Goal: Information Seeking & Learning: Learn about a topic

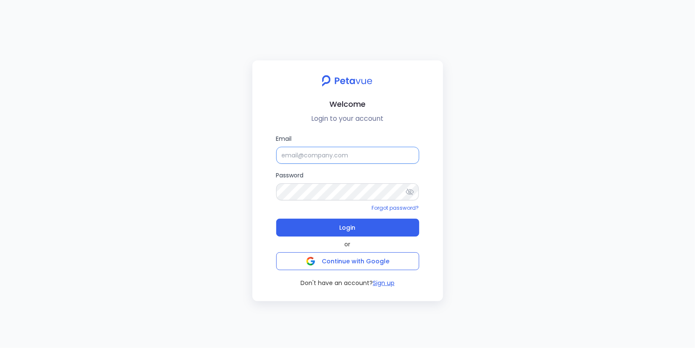
click at [317, 160] on input "Email" at bounding box center [347, 155] width 143 height 17
type input "[EMAIL_ADDRESS][DOMAIN_NAME]"
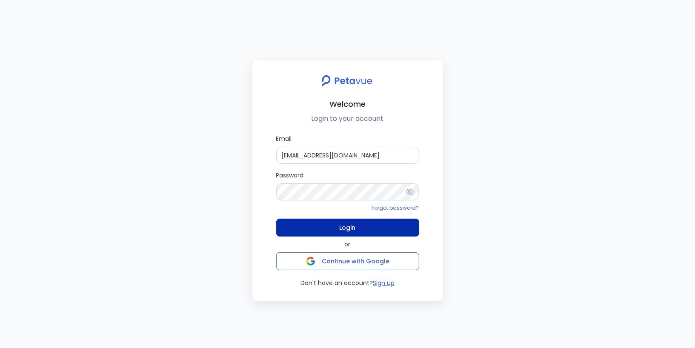
click at [345, 224] on span "Login" at bounding box center [348, 228] width 16 height 12
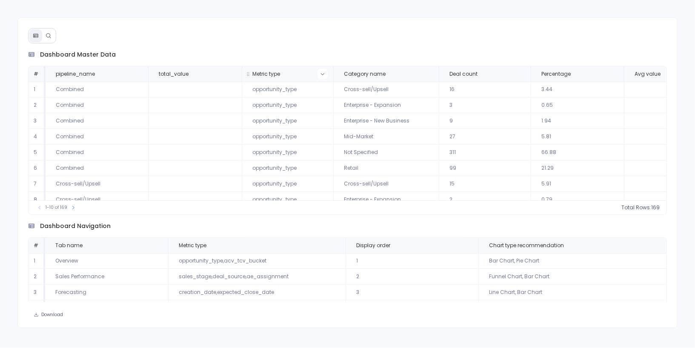
click at [322, 74] on icon at bounding box center [322, 74] width 5 height 5
click at [385, 32] on div "dashboard master data # pipeline_name total_value Metric type Category name Dea…" at bounding box center [347, 172] width 661 height 311
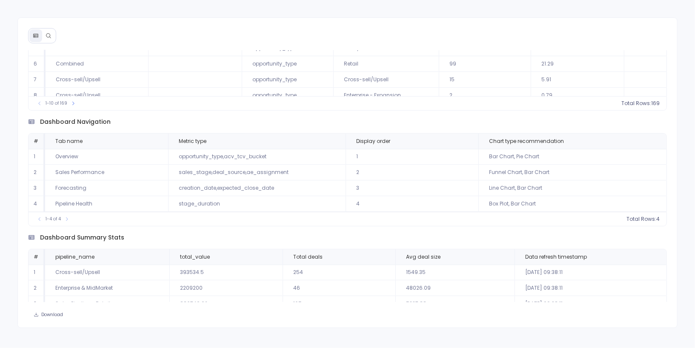
scroll to position [126, 0]
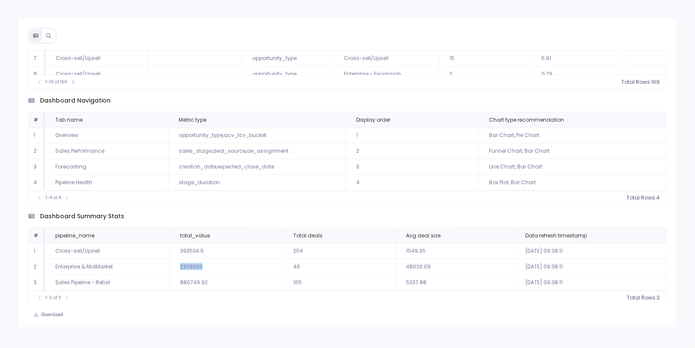
drag, startPoint x: 204, startPoint y: 263, endPoint x: 180, endPoint y: 260, distance: 24.0
drag, startPoint x: 180, startPoint y: 281, endPoint x: 208, endPoint y: 279, distance: 27.8
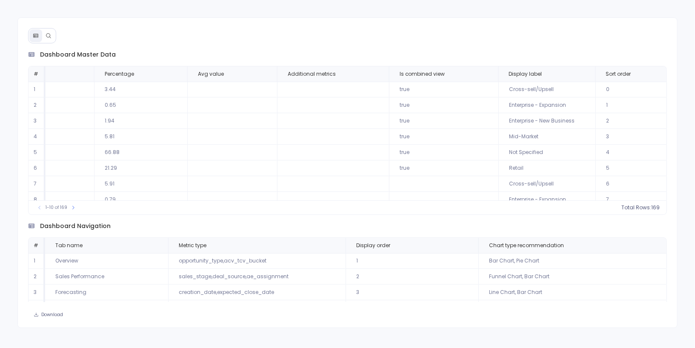
scroll to position [0, 448]
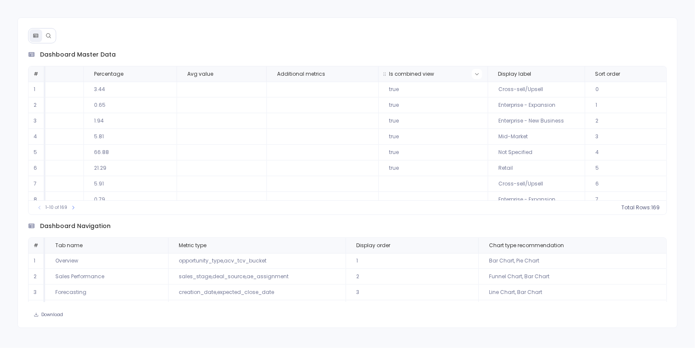
click at [475, 72] on icon at bounding box center [477, 74] width 5 height 5
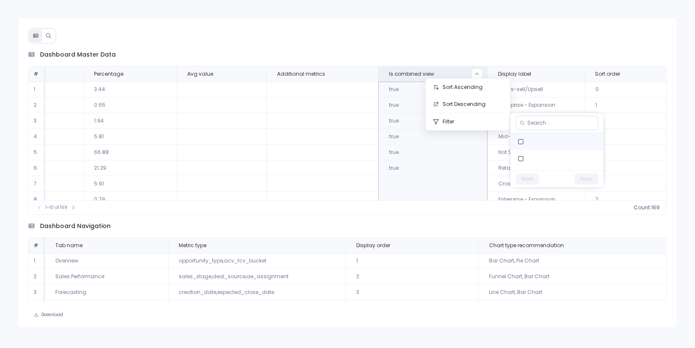
click at [546, 143] on label at bounding box center [557, 141] width 93 height 17
click at [549, 121] on input at bounding box center [561, 123] width 67 height 7
type input "true"
click at [548, 141] on label at bounding box center [557, 141] width 93 height 17
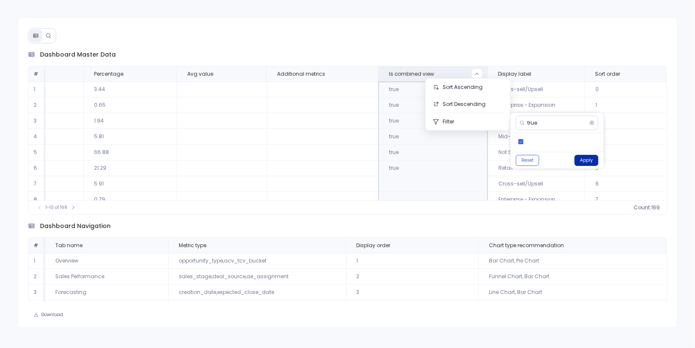
click at [583, 158] on button "Apply" at bounding box center [587, 160] width 24 height 11
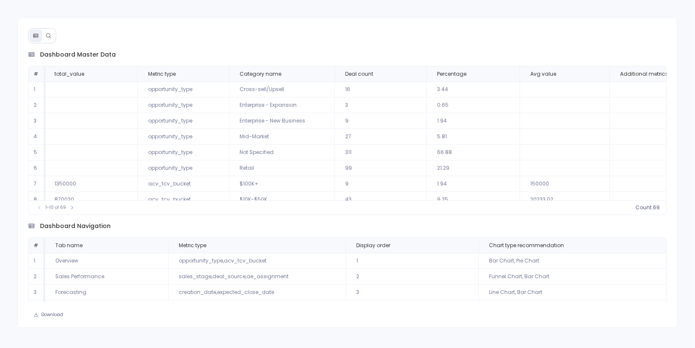
scroll to position [0, 0]
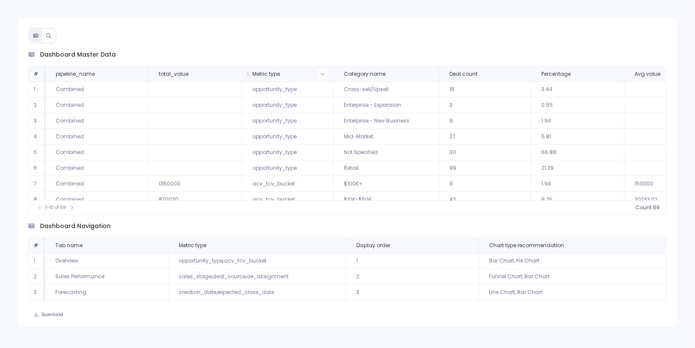
click at [324, 74] on button at bounding box center [323, 74] width 10 height 10
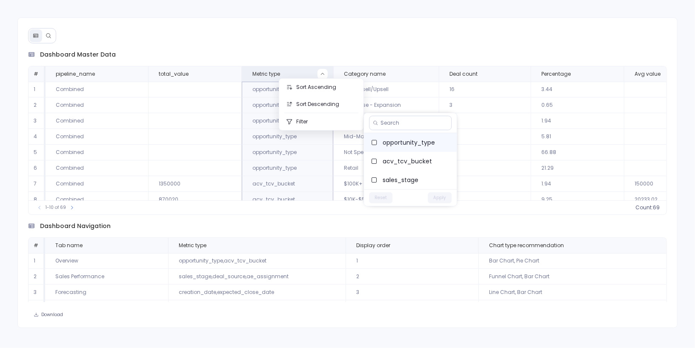
click at [394, 139] on span "opportunity_type" at bounding box center [416, 142] width 67 height 9
click at [443, 199] on button "Apply" at bounding box center [440, 197] width 24 height 11
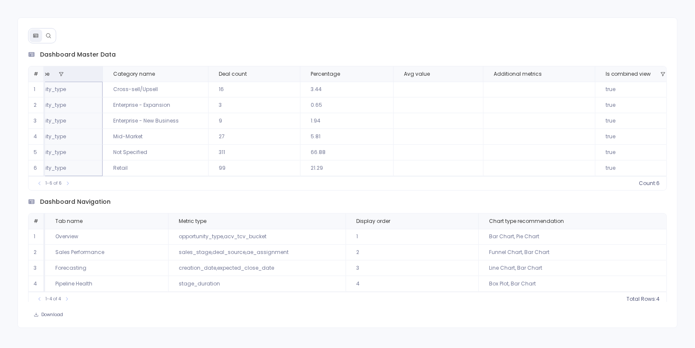
scroll to position [0, 231]
click at [287, 74] on icon at bounding box center [289, 74] width 5 height 5
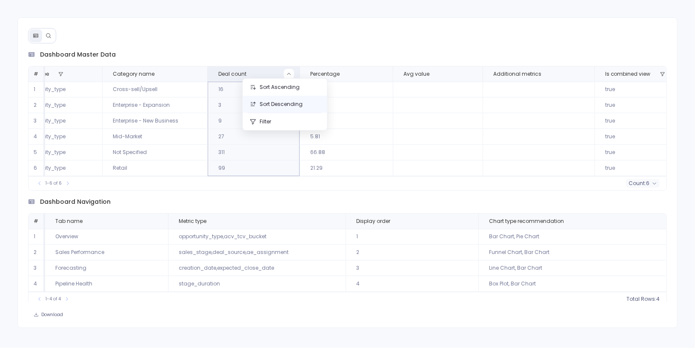
click at [291, 101] on button "Sort Descending" at bounding box center [285, 104] width 84 height 17
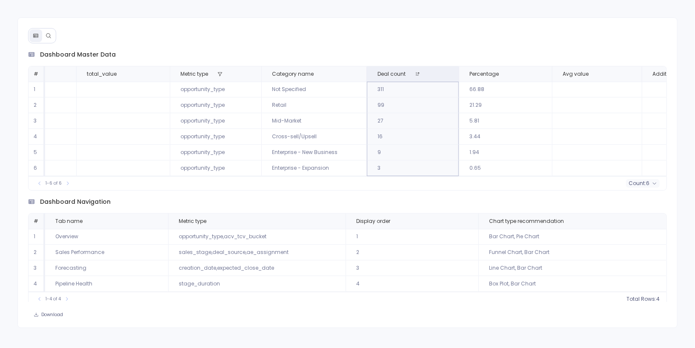
scroll to position [0, 71]
click at [246, 74] on button at bounding box center [251, 74] width 10 height 10
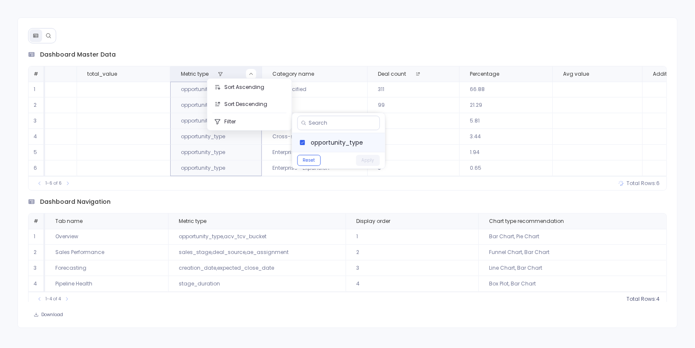
click at [309, 140] on label "opportunity_type" at bounding box center [339, 142] width 93 height 19
click at [364, 160] on button "Apply" at bounding box center [368, 160] width 24 height 11
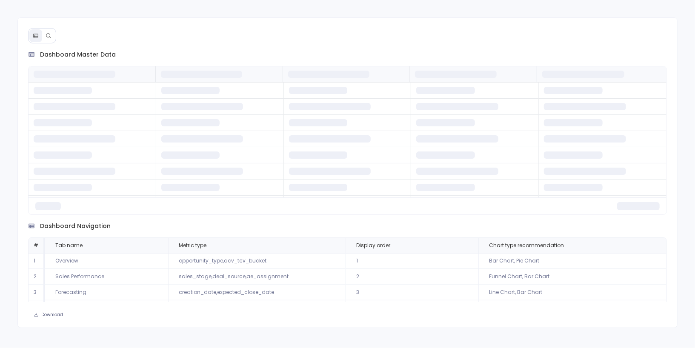
scroll to position [0, 0]
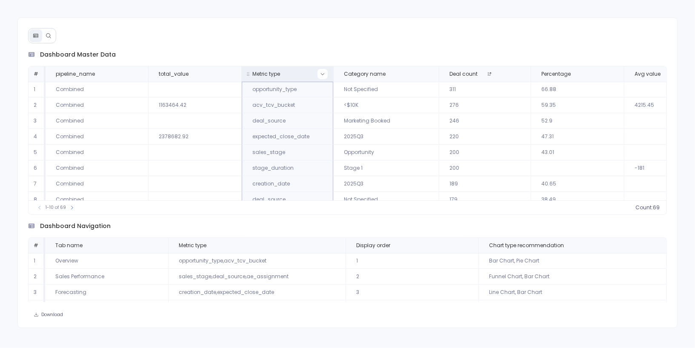
click at [323, 74] on icon at bounding box center [322, 74] width 5 height 5
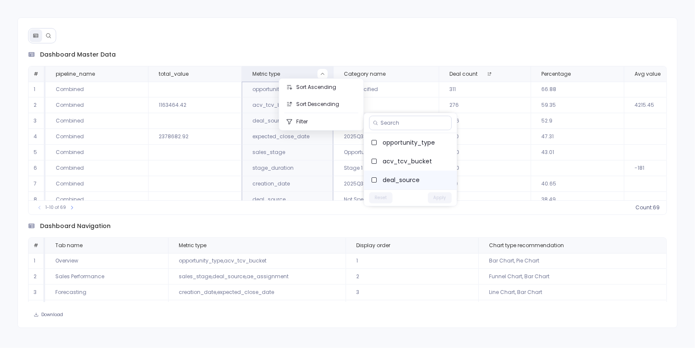
click at [400, 174] on label "deal_source" at bounding box center [410, 180] width 93 height 19
click at [439, 198] on button "Apply" at bounding box center [440, 197] width 24 height 11
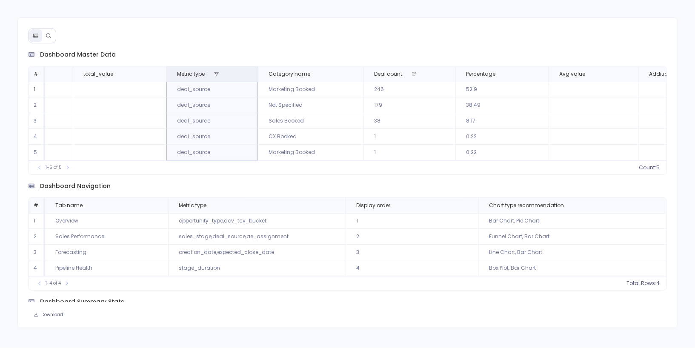
scroll to position [0, 80]
click at [241, 72] on icon at bounding box center [242, 74] width 5 height 5
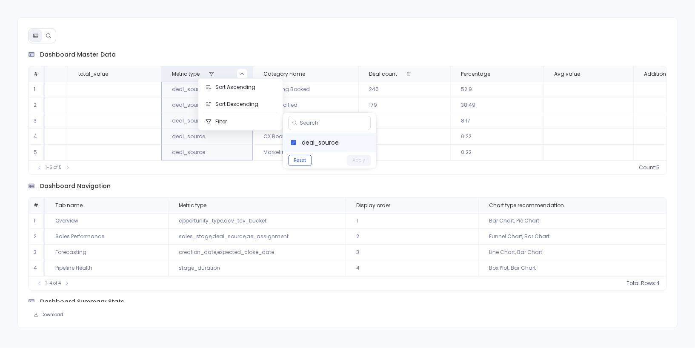
click at [300, 144] on label "deal_source" at bounding box center [329, 142] width 93 height 19
click at [356, 160] on button "Apply" at bounding box center [359, 160] width 24 height 11
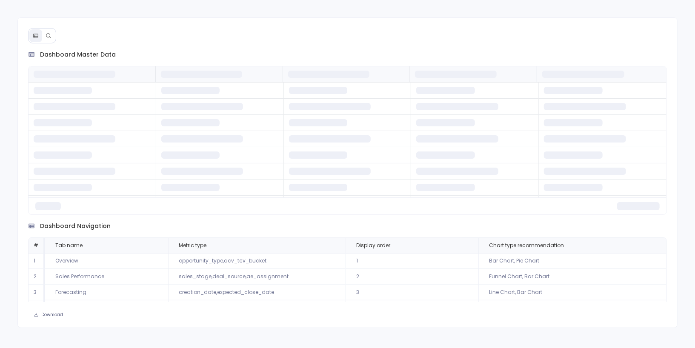
scroll to position [0, 0]
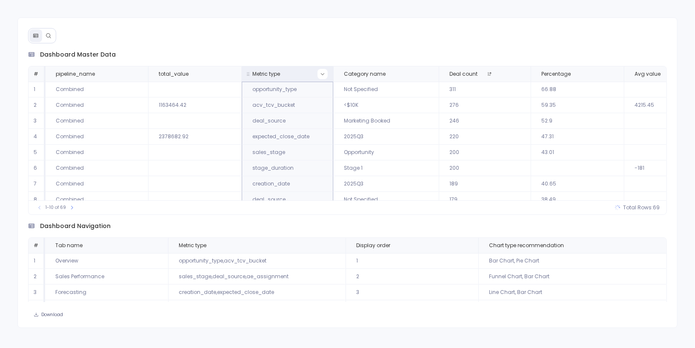
click at [326, 75] on button at bounding box center [323, 74] width 10 height 10
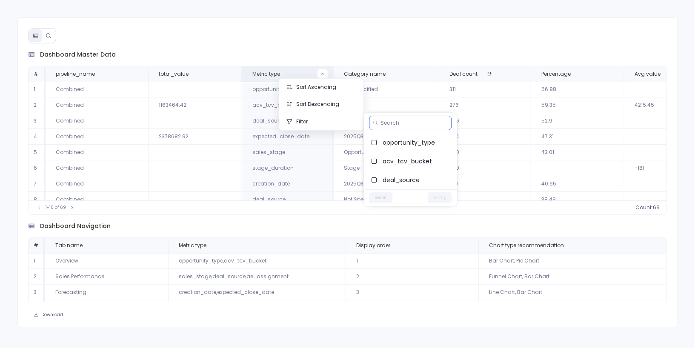
click at [389, 124] on input at bounding box center [414, 123] width 67 height 7
type input "deal"
click at [407, 166] on label "acv_tcv_bucket" at bounding box center [410, 161] width 93 height 19
click at [440, 199] on button "Apply" at bounding box center [440, 197] width 24 height 11
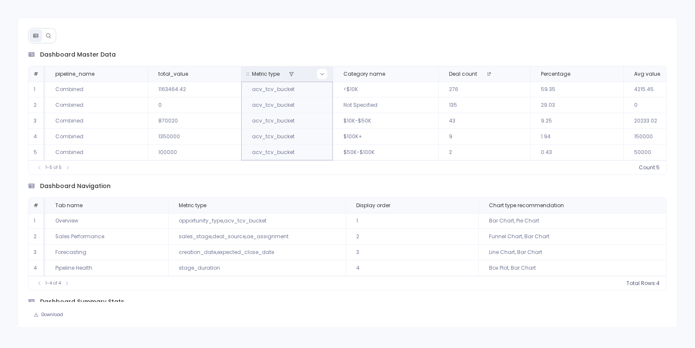
click at [319, 70] on button at bounding box center [322, 74] width 10 height 10
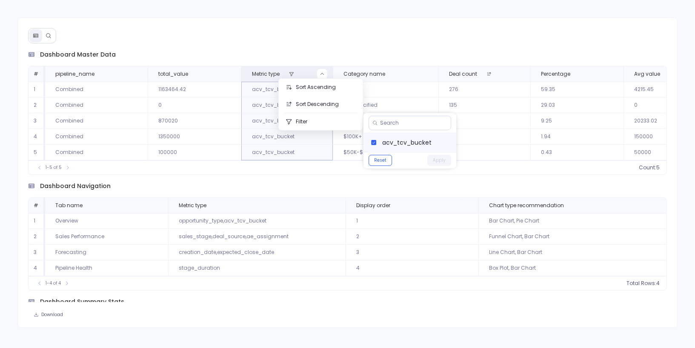
click at [381, 139] on label "acv_tcv_bucket" at bounding box center [410, 142] width 93 height 19
click at [435, 160] on button "Apply" at bounding box center [440, 160] width 24 height 11
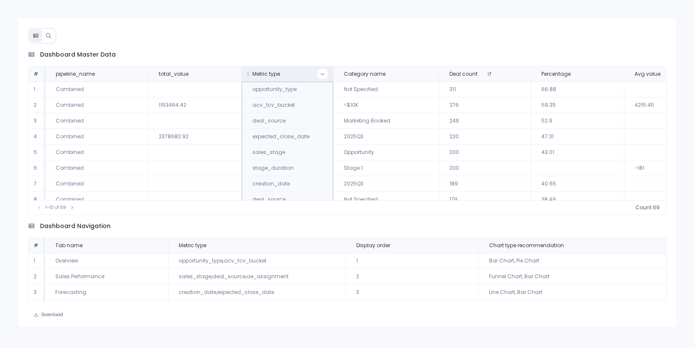
click at [323, 75] on icon at bounding box center [322, 74] width 5 height 5
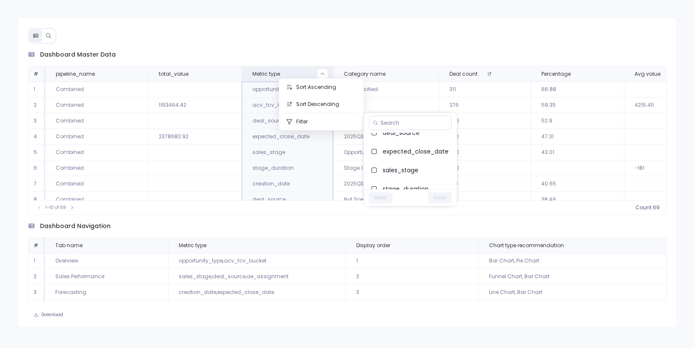
scroll to position [50, 0]
click at [399, 167] on span "sales_stage" at bounding box center [416, 167] width 67 height 9
click at [440, 201] on button "Apply" at bounding box center [440, 197] width 24 height 11
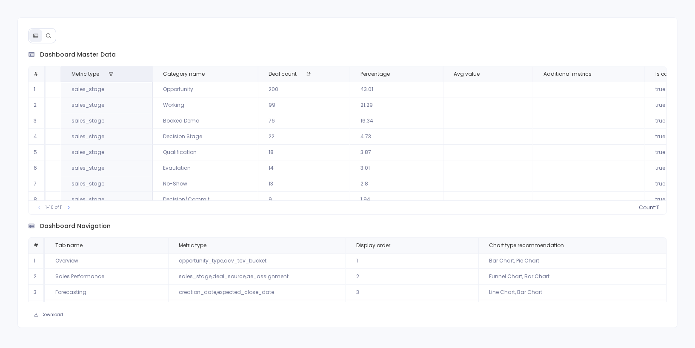
scroll to position [0, 296]
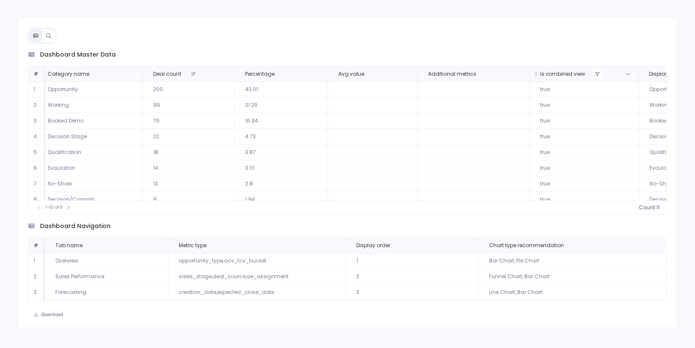
click at [595, 72] on icon at bounding box center [597, 74] width 5 height 5
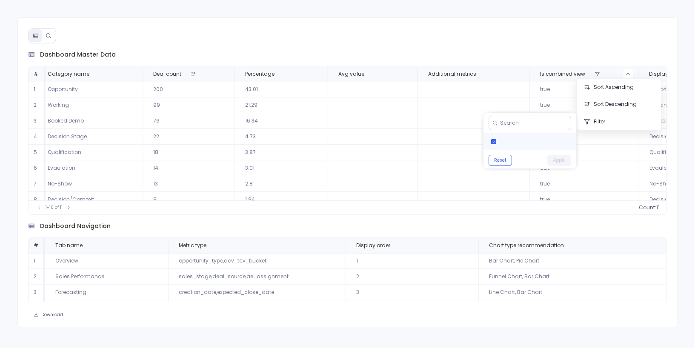
click at [526, 139] on label at bounding box center [530, 141] width 93 height 17
click at [560, 156] on button "Apply" at bounding box center [560, 160] width 24 height 11
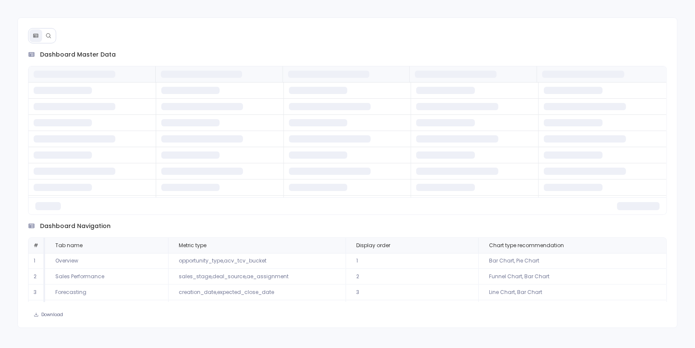
scroll to position [0, 0]
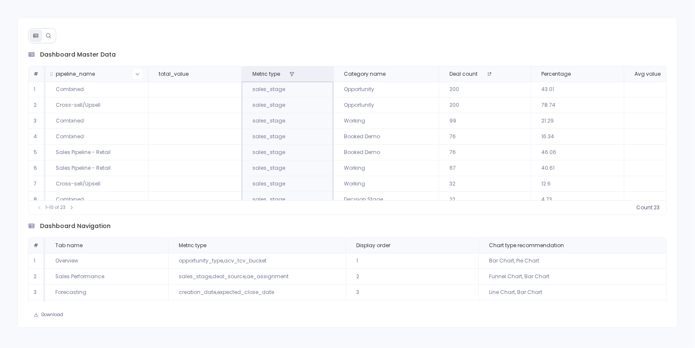
click at [140, 70] on button at bounding box center [137, 74] width 10 height 10
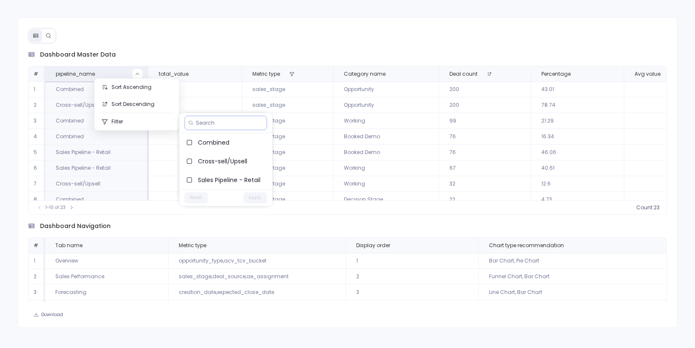
click at [227, 123] on input at bounding box center [229, 123] width 67 height 7
type input "sales"
click at [238, 143] on span "Sales Pipeline - Retail" at bounding box center [231, 142] width 67 height 9
click at [256, 156] on button "Apply" at bounding box center [256, 160] width 24 height 11
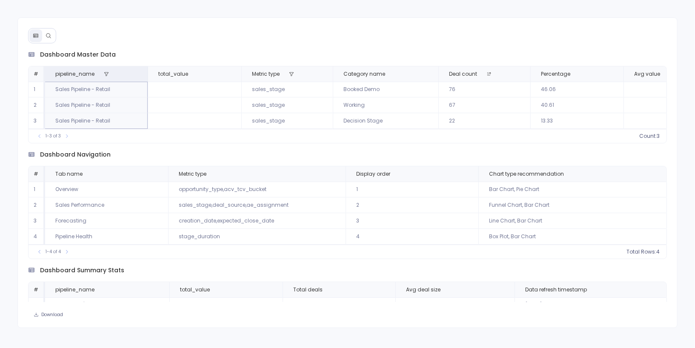
scroll to position [0, 2]
click at [134, 72] on icon at bounding box center [134, 74] width 5 height 5
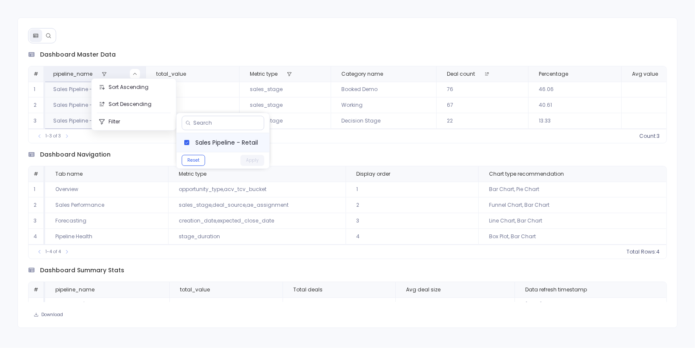
click at [209, 139] on span "Sales Pipeline - Retail" at bounding box center [228, 142] width 67 height 9
click at [250, 158] on button "Apply" at bounding box center [253, 160] width 24 height 11
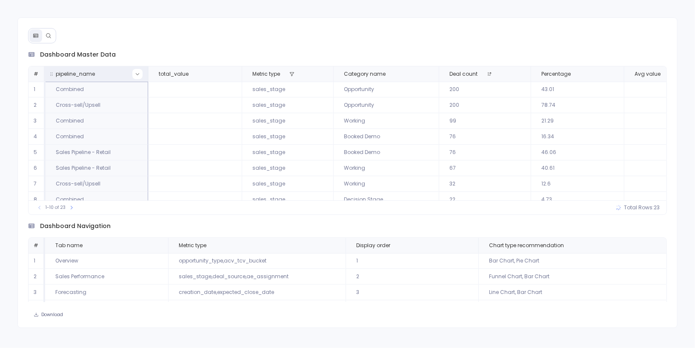
click at [135, 74] on icon at bounding box center [137, 74] width 5 height 5
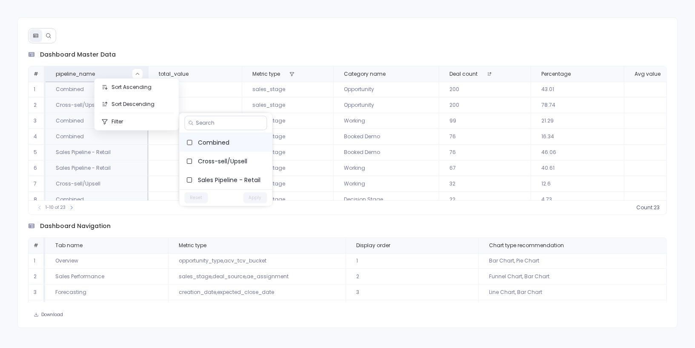
click at [215, 140] on span "Combined" at bounding box center [231, 142] width 67 height 9
click at [254, 198] on button "Apply" at bounding box center [256, 197] width 24 height 11
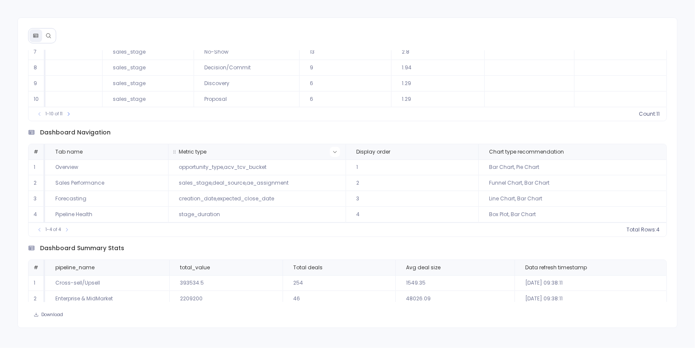
scroll to position [126, 0]
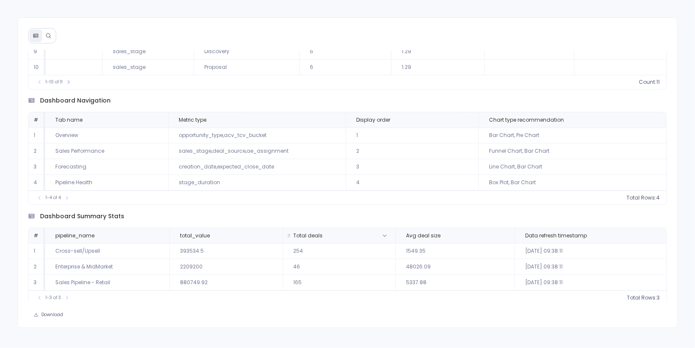
click at [641, 295] on span "count :" at bounding box center [637, 298] width 17 height 7
click at [637, 296] on span "count :" at bounding box center [637, 298] width 17 height 7
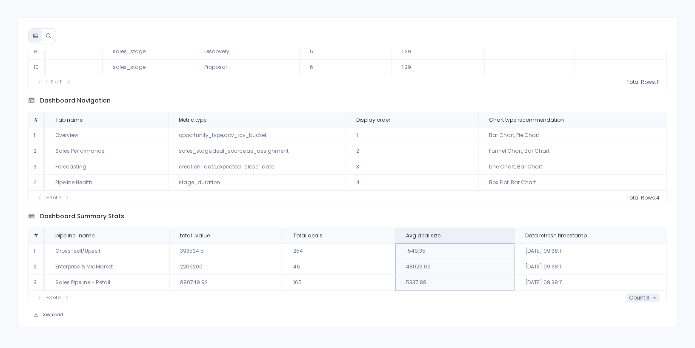
click at [647, 296] on span "3" at bounding box center [648, 298] width 3 height 7
click at [425, 105] on div "dashboard summary stats" at bounding box center [347, 100] width 639 height 9
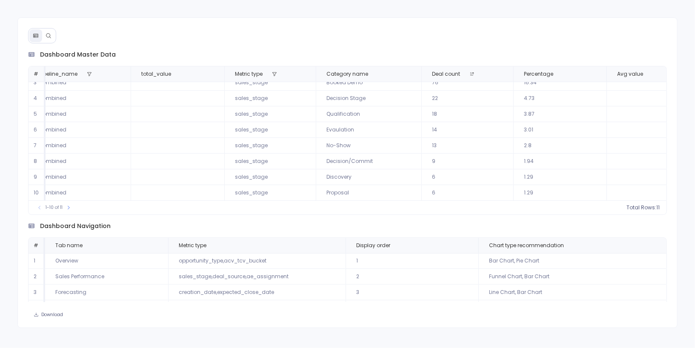
scroll to position [38, 0]
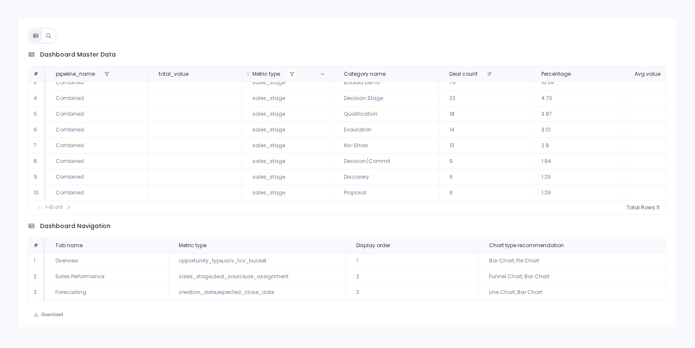
click at [291, 73] on icon at bounding box center [292, 74] width 5 height 5
click at [385, 157] on button "Reset" at bounding box center [380, 160] width 23 height 11
click at [440, 159] on button "Apply" at bounding box center [440, 160] width 24 height 11
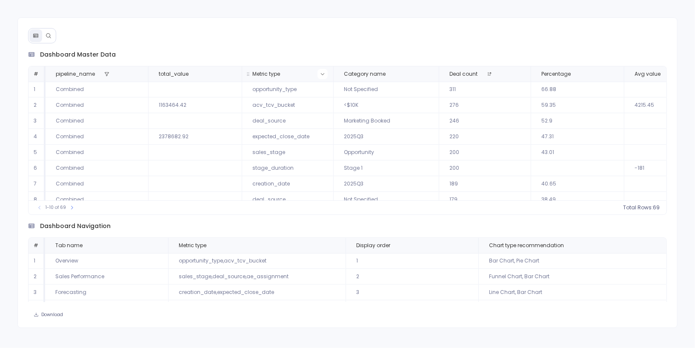
click at [323, 76] on button at bounding box center [323, 74] width 10 height 10
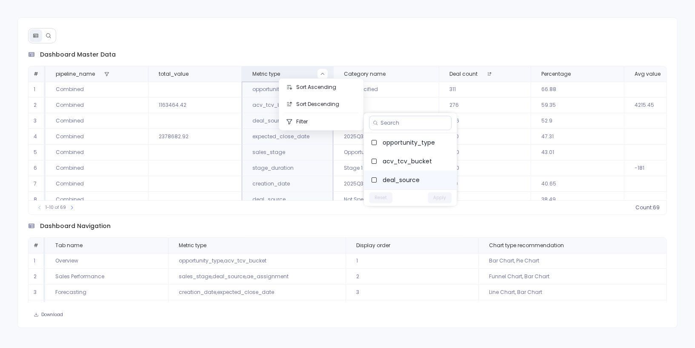
click at [407, 174] on label "deal_source" at bounding box center [410, 180] width 93 height 19
click at [444, 197] on button "Apply" at bounding box center [440, 197] width 24 height 11
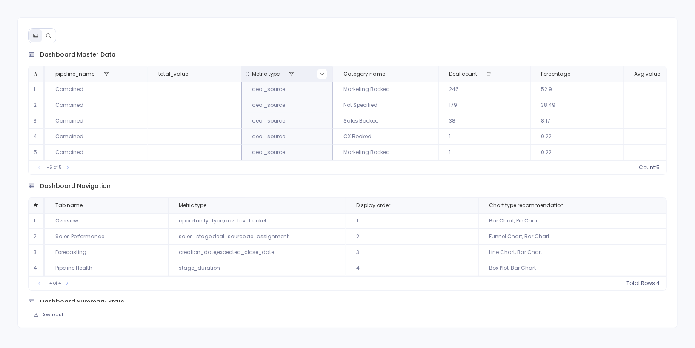
click at [320, 72] on icon at bounding box center [322, 74] width 5 height 5
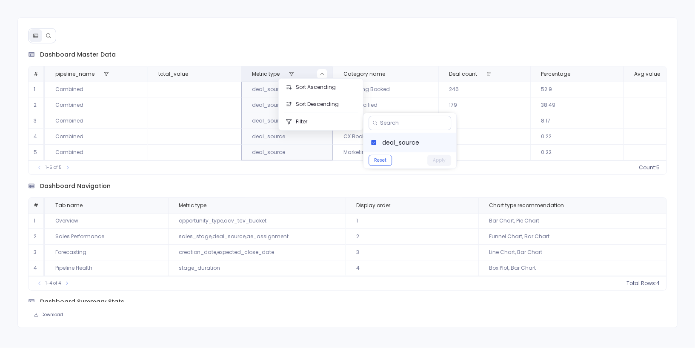
click at [378, 138] on label "deal_source" at bounding box center [410, 142] width 93 height 19
click at [396, 120] on input at bounding box center [413, 123] width 67 height 7
type input "a"
click at [443, 158] on button "Apply" at bounding box center [440, 160] width 24 height 11
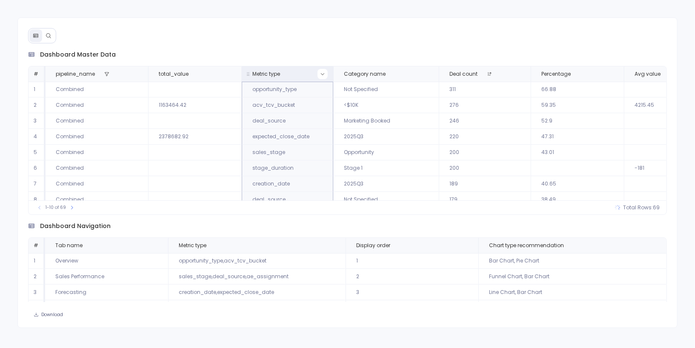
click at [321, 72] on icon at bounding box center [322, 74] width 5 height 5
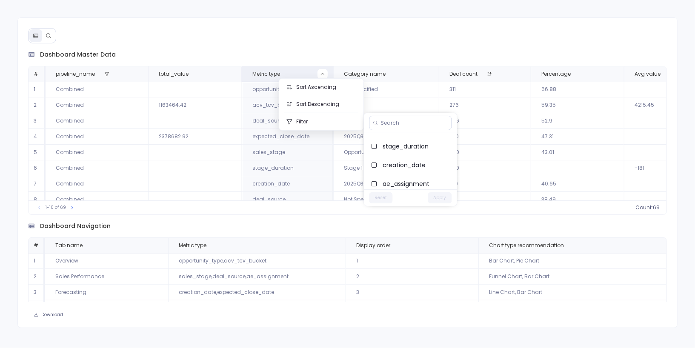
scroll to position [92, 0]
click at [404, 174] on label "ae_assignment" at bounding box center [410, 181] width 93 height 19
click at [438, 199] on button "Apply" at bounding box center [440, 197] width 24 height 11
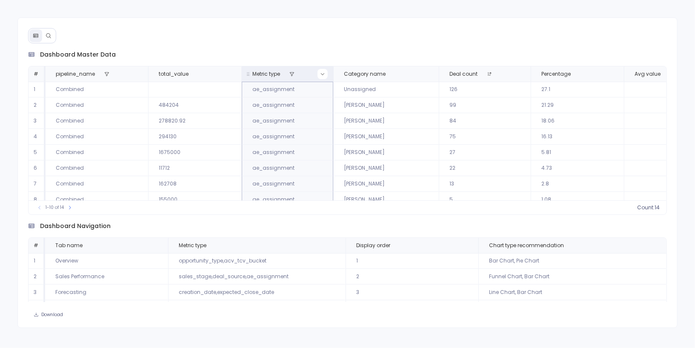
click at [320, 73] on icon at bounding box center [322, 74] width 5 height 5
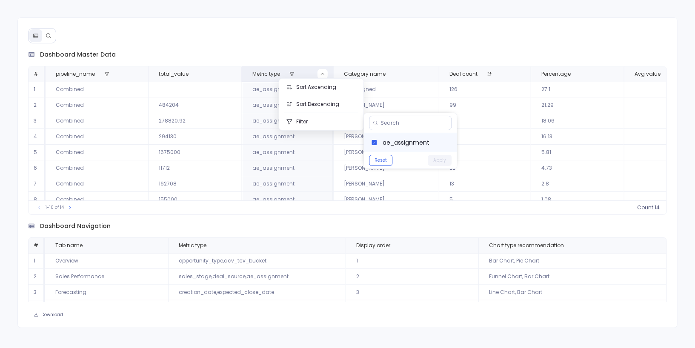
click at [393, 140] on span "ae_assignment" at bounding box center [416, 142] width 67 height 9
click at [403, 123] on input at bounding box center [414, 123] width 67 height 7
type input "d"
click at [448, 161] on button "Apply" at bounding box center [440, 160] width 24 height 11
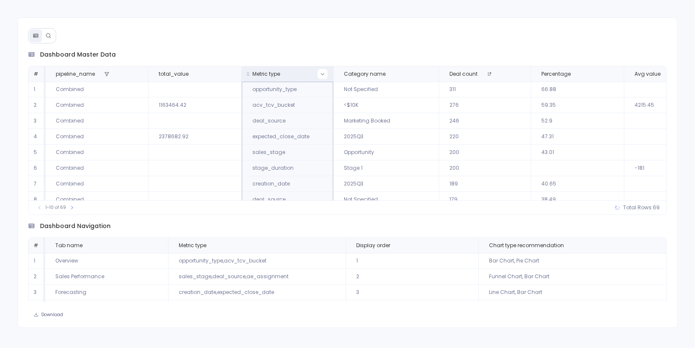
click at [322, 74] on icon at bounding box center [322, 74] width 5 height 5
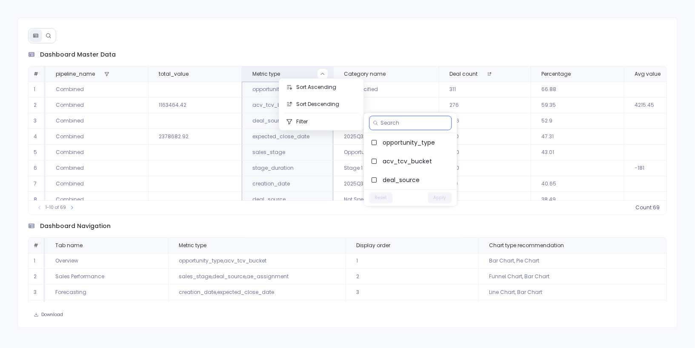
click at [391, 124] on input at bounding box center [414, 123] width 67 height 7
type input "crea"
click at [408, 145] on span "creation_date" at bounding box center [416, 142] width 67 height 9
click at [436, 157] on button "Apply" at bounding box center [440, 160] width 24 height 11
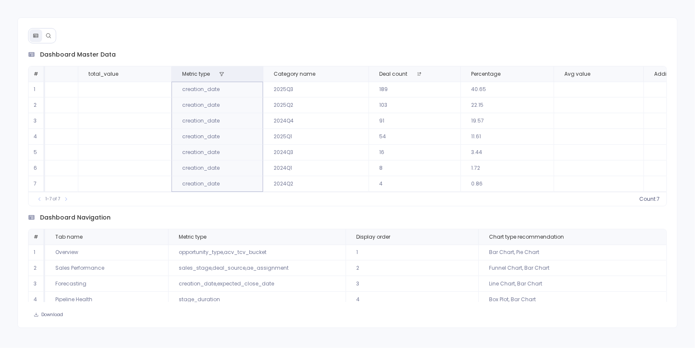
scroll to position [0, 75]
click at [242, 73] on button at bounding box center [247, 74] width 10 height 10
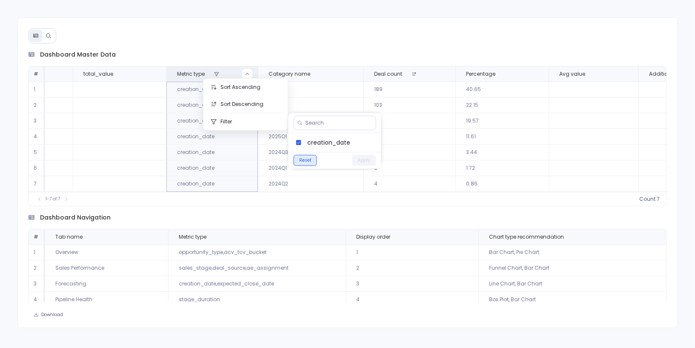
click at [303, 157] on button "Reset" at bounding box center [305, 160] width 23 height 11
click at [361, 161] on button "Apply" at bounding box center [365, 160] width 24 height 11
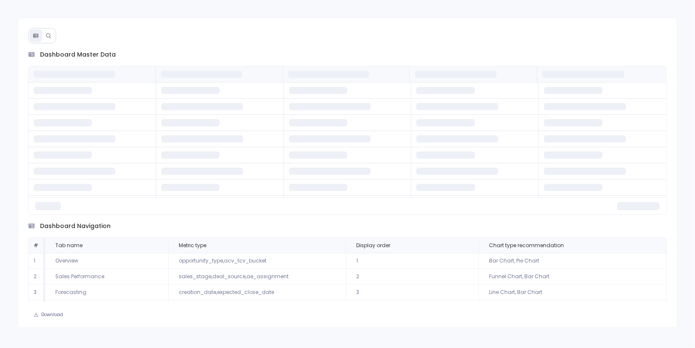
scroll to position [0, 0]
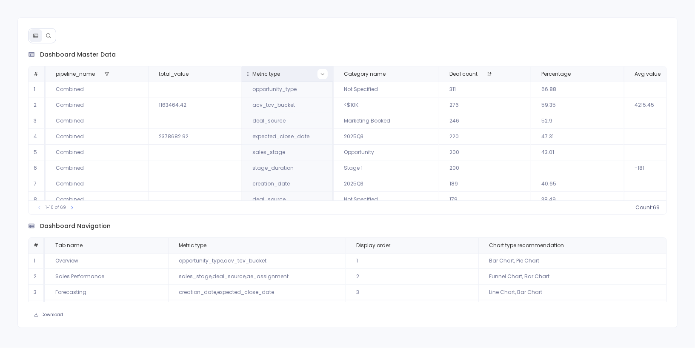
click at [321, 74] on icon at bounding box center [322, 74] width 5 height 5
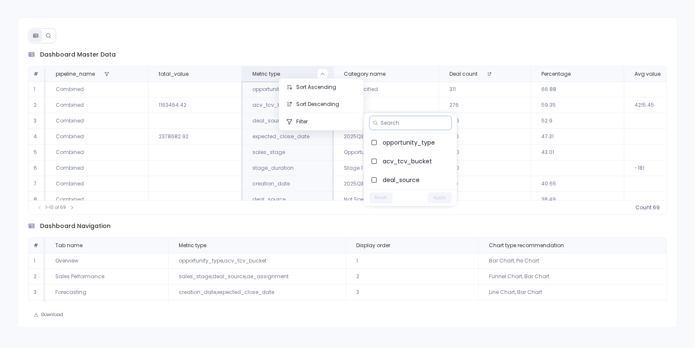
click at [400, 122] on input at bounding box center [414, 123] width 67 height 7
type input "cl"
click at [415, 143] on span "expected_close_date" at bounding box center [416, 142] width 67 height 9
click at [438, 157] on button "Apply" at bounding box center [440, 160] width 24 height 11
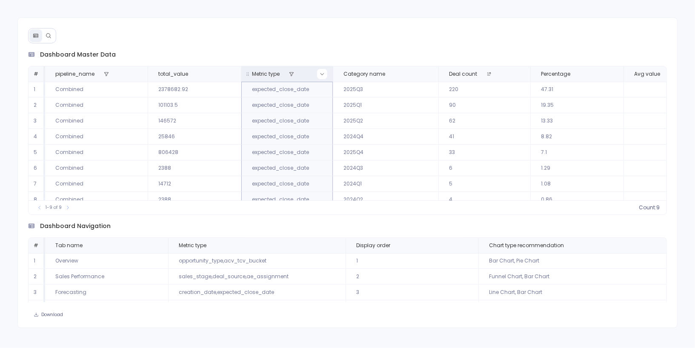
click at [323, 74] on icon at bounding box center [322, 74] width 5 height 5
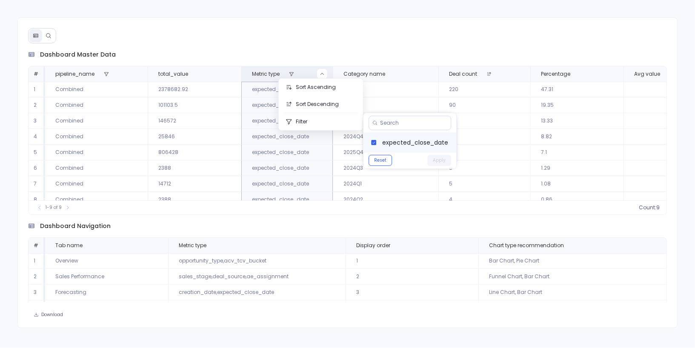
click at [400, 142] on span "expected_close_date" at bounding box center [415, 142] width 67 height 9
click at [411, 122] on input at bounding box center [413, 123] width 67 height 7
type input "aver"
click at [446, 161] on button "Apply" at bounding box center [440, 160] width 24 height 11
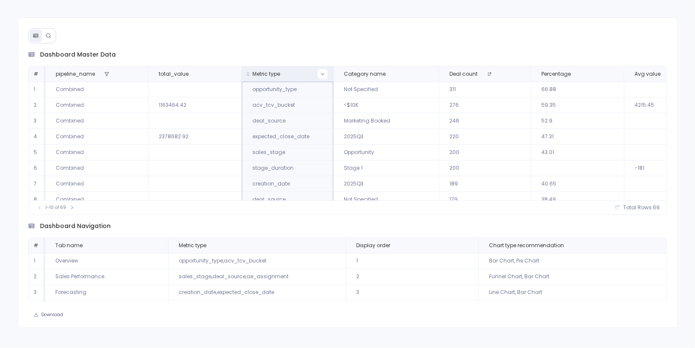
click at [321, 74] on icon at bounding box center [322, 74] width 5 height 5
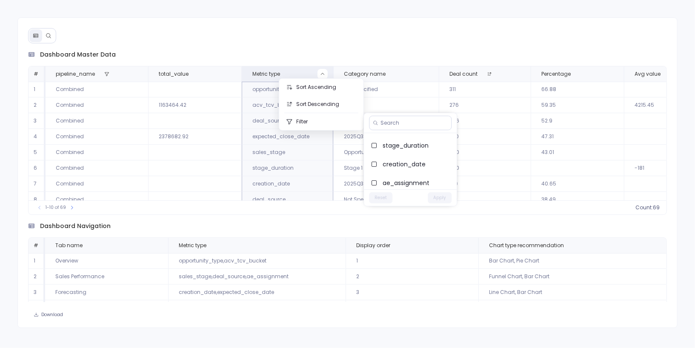
scroll to position [92, 0]
click at [408, 121] on input at bounding box center [414, 123] width 67 height 7
type input "av"
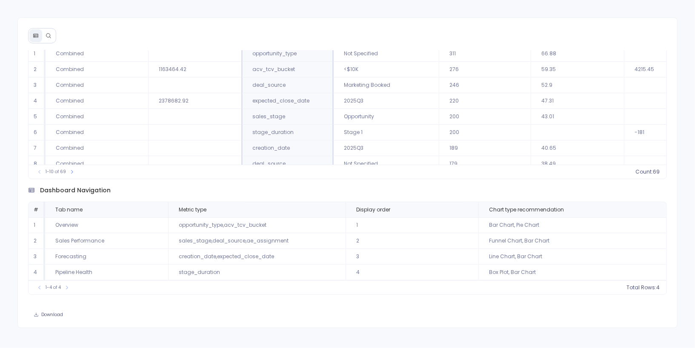
scroll to position [0, 0]
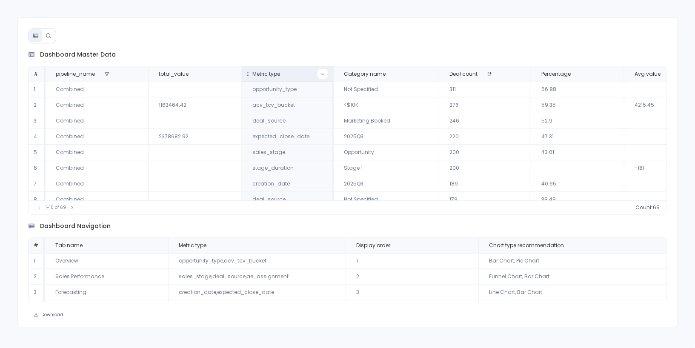
click at [320, 73] on icon at bounding box center [322, 74] width 5 height 5
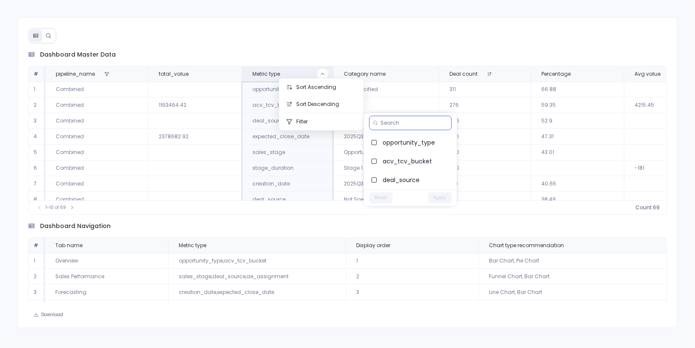
click at [395, 122] on input at bounding box center [414, 123] width 67 height 7
type input "sta"
click at [420, 162] on span "stage_duration" at bounding box center [416, 161] width 67 height 9
click at [444, 179] on button "Apply" at bounding box center [440, 179] width 24 height 11
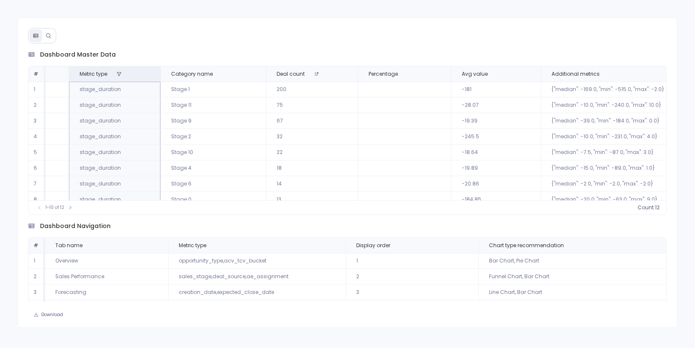
scroll to position [0, 179]
click at [497, 73] on span "Avg value" at bounding box center [480, 74] width 63 height 7
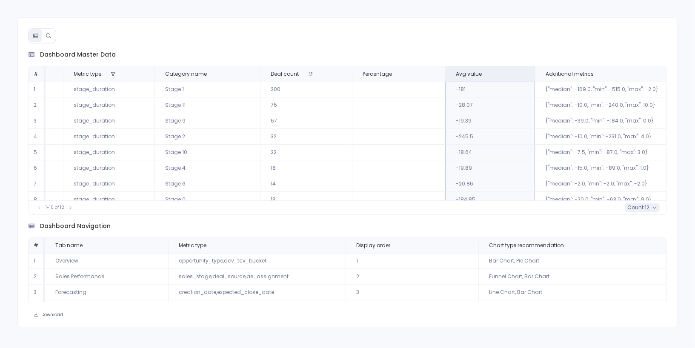
click at [640, 207] on span "count :" at bounding box center [636, 207] width 17 height 7
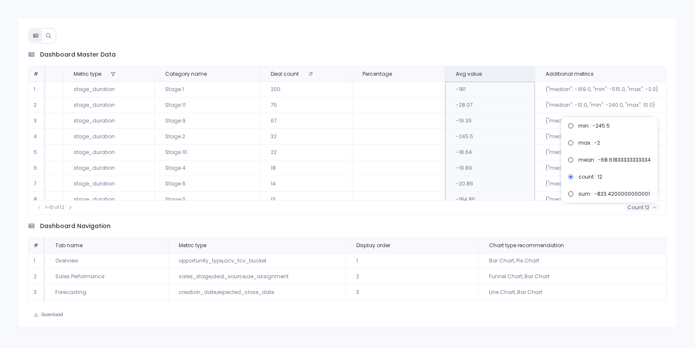
click at [397, 123] on td at bounding box center [398, 121] width 93 height 16
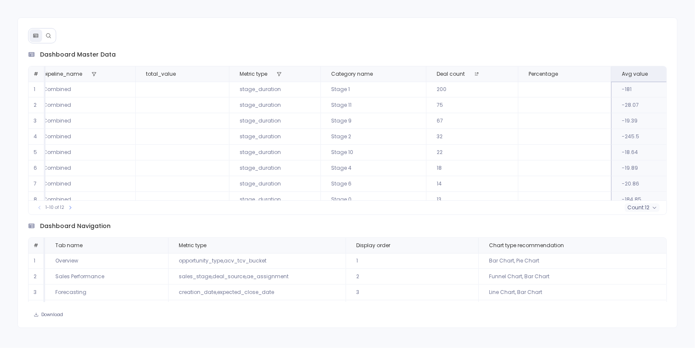
scroll to position [0, 0]
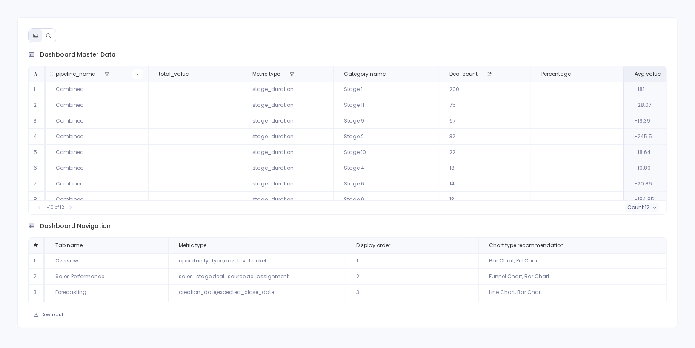
click at [135, 72] on icon at bounding box center [137, 74] width 5 height 5
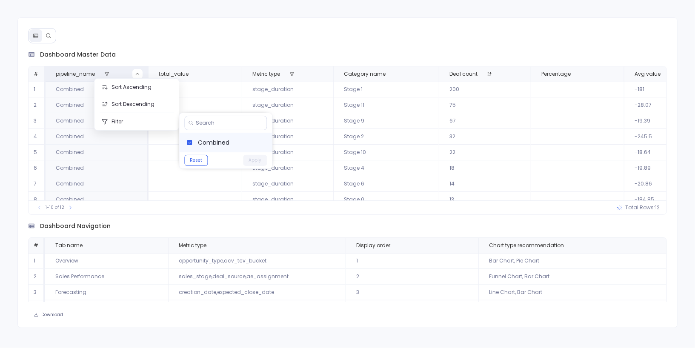
click at [215, 138] on span "Combined" at bounding box center [231, 142] width 67 height 9
click at [226, 123] on input at bounding box center [229, 123] width 67 height 7
click at [259, 162] on button "Apply" at bounding box center [256, 160] width 24 height 11
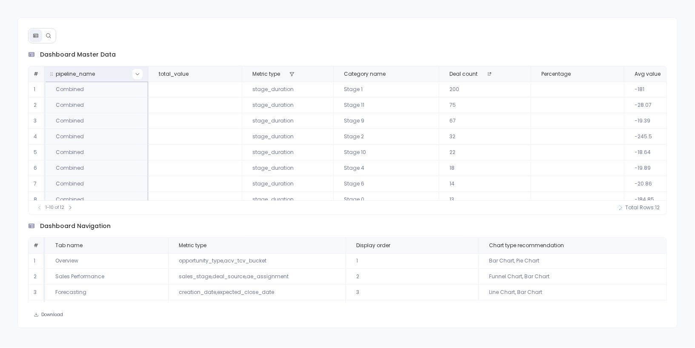
click at [137, 75] on icon at bounding box center [137, 74] width 5 height 5
click at [218, 123] on input at bounding box center [229, 123] width 67 height 7
click at [208, 117] on div at bounding box center [226, 123] width 83 height 14
click at [210, 121] on input at bounding box center [229, 123] width 67 height 7
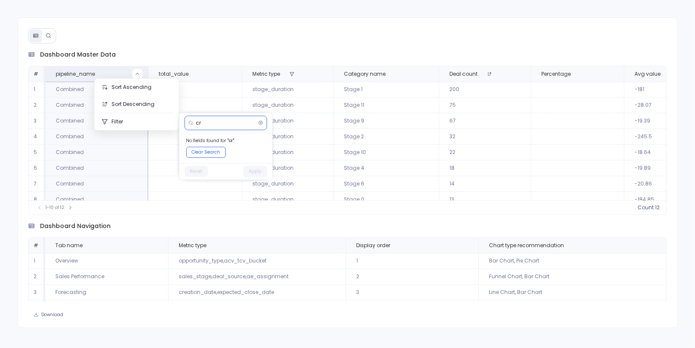
type input "c"
click at [237, 43] on div "dashboard master data # pipeline_name total_value Metric type Category name Dea…" at bounding box center [347, 172] width 661 height 311
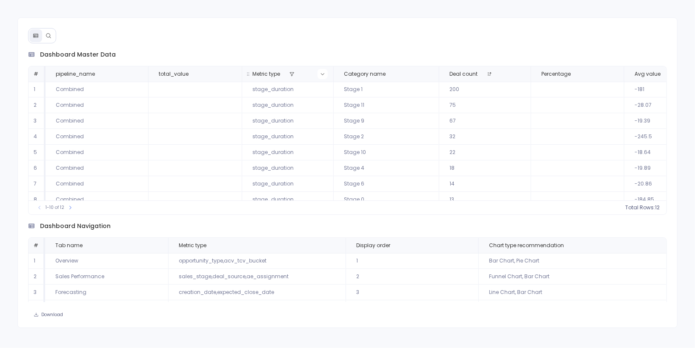
click at [322, 72] on icon at bounding box center [322, 74] width 5 height 5
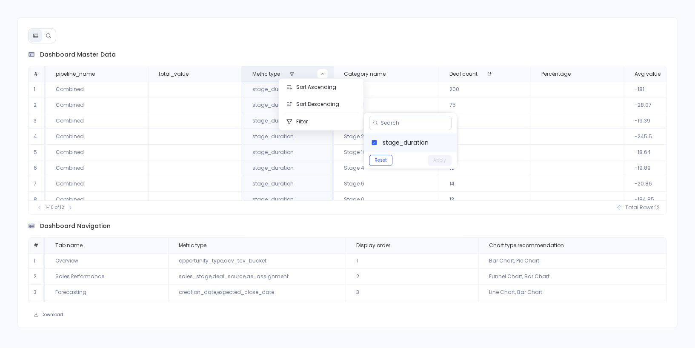
click at [390, 147] on label "stage_duration" at bounding box center [410, 142] width 93 height 19
click at [442, 161] on button "Apply" at bounding box center [440, 160] width 24 height 11
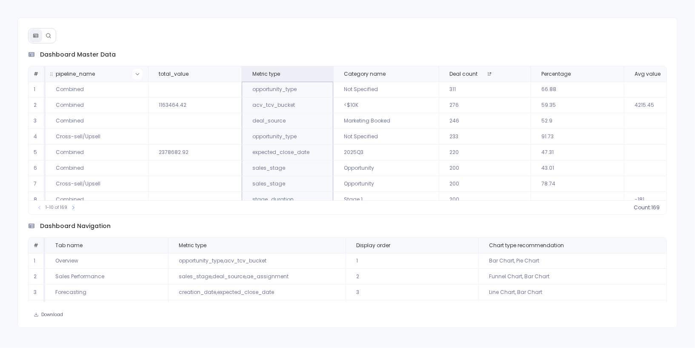
click at [136, 72] on icon at bounding box center [137, 74] width 5 height 5
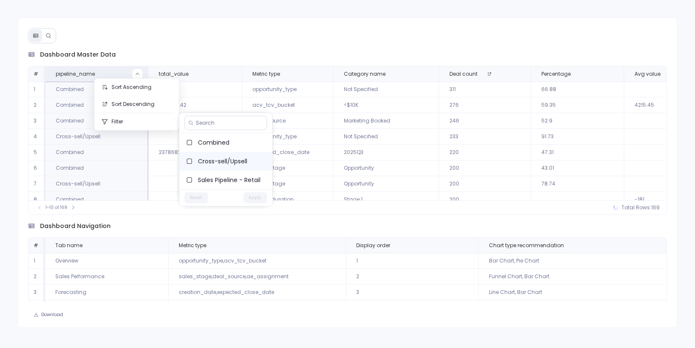
click at [224, 162] on span "Cross-sell/Upsell" at bounding box center [231, 161] width 67 height 9
click at [255, 199] on button "Apply" at bounding box center [256, 197] width 24 height 11
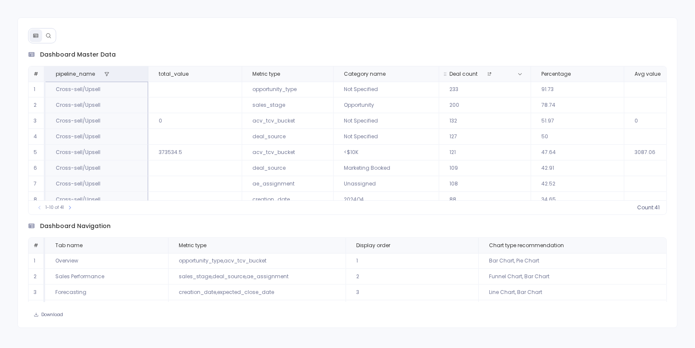
click at [505, 72] on span "Deal count" at bounding box center [484, 74] width 83 height 7
click at [641, 209] on span "count :" at bounding box center [635, 207] width 17 height 7
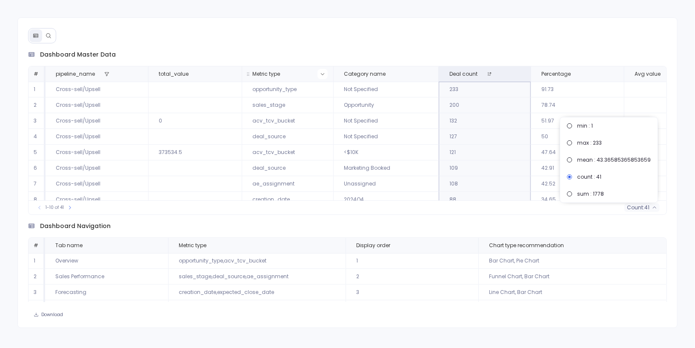
click at [321, 74] on icon at bounding box center [322, 74] width 5 height 5
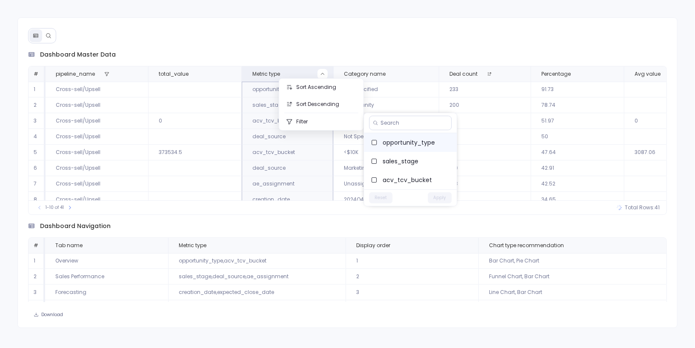
click at [391, 141] on span "opportunity_type" at bounding box center [416, 142] width 67 height 9
click at [437, 201] on button "Apply" at bounding box center [440, 197] width 24 height 11
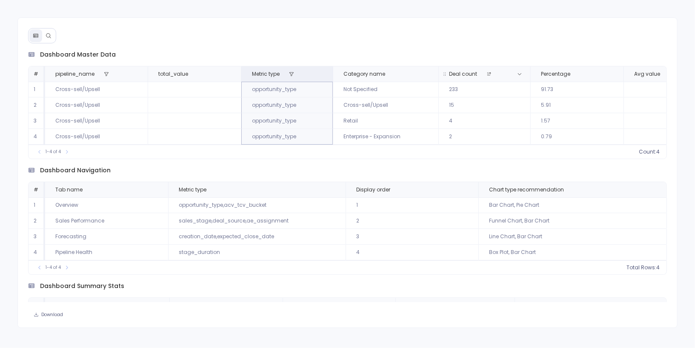
click at [505, 74] on span "Deal count" at bounding box center [483, 74] width 83 height 7
click at [633, 152] on span "count :" at bounding box center [637, 152] width 17 height 7
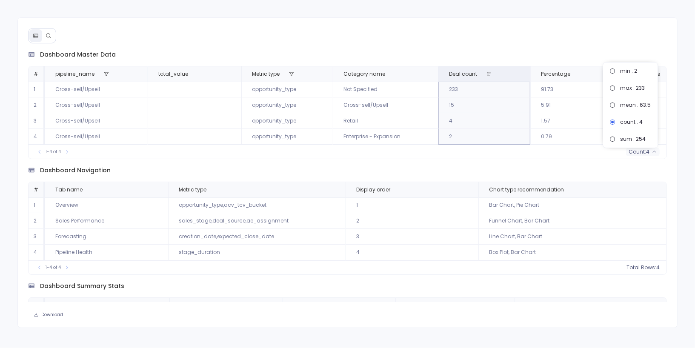
click at [476, 45] on div "dashboard master data # pipeline_name total_value Metric type Category name Dea…" at bounding box center [347, 172] width 661 height 311
click at [325, 78] on th "Metric type" at bounding box center [287, 73] width 92 height 15
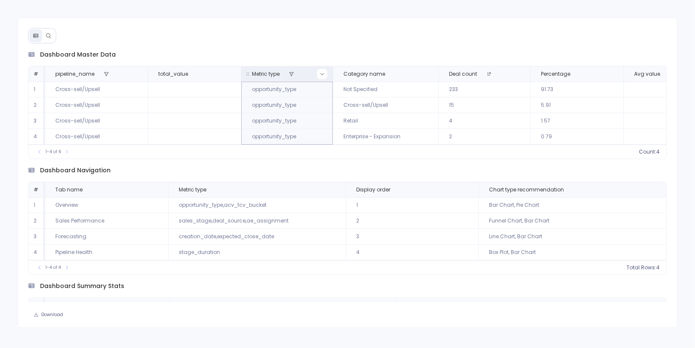
click at [322, 72] on icon at bounding box center [322, 74] width 5 height 5
click at [382, 160] on button "Reset" at bounding box center [380, 160] width 23 height 11
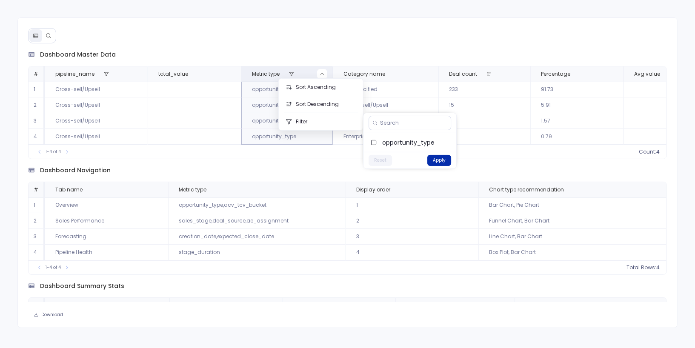
click at [439, 158] on button "Apply" at bounding box center [440, 160] width 24 height 11
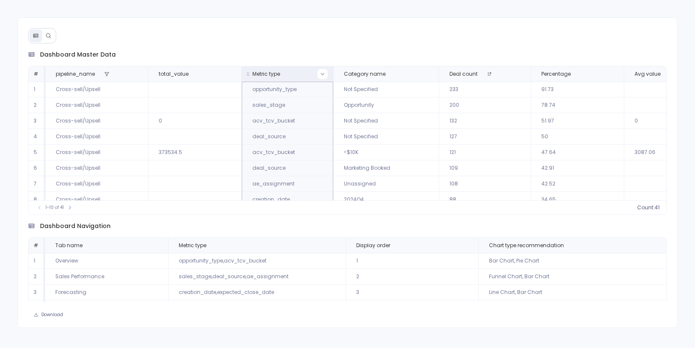
click at [322, 72] on icon at bounding box center [322, 74] width 5 height 5
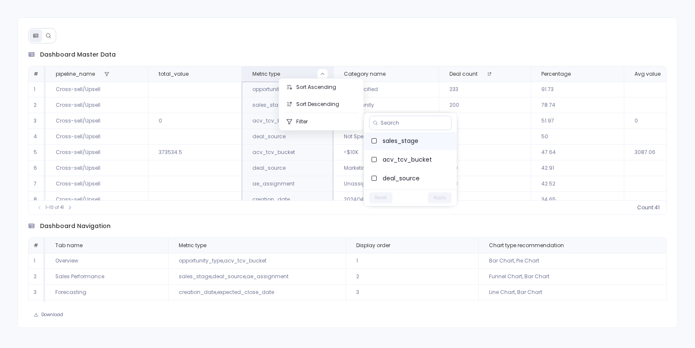
scroll to position [26, 0]
click at [417, 155] on span "acv_tcv_bucket" at bounding box center [416, 154] width 67 height 9
click at [440, 200] on button "Apply" at bounding box center [440, 197] width 24 height 11
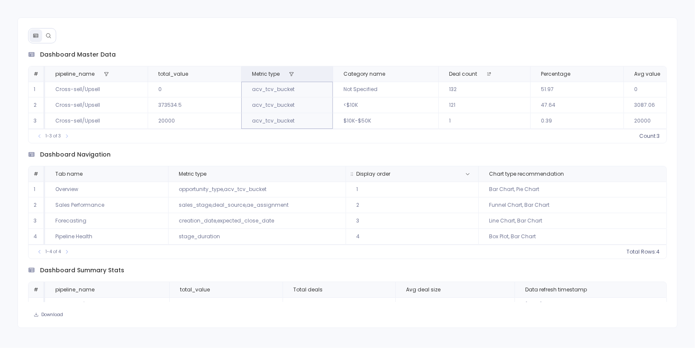
scroll to position [55, 0]
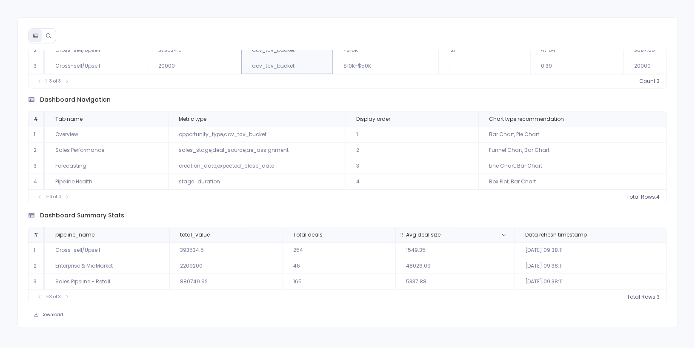
click at [433, 23] on span "Avg deal size" at bounding box center [385, 19] width 96 height 7
click at [638, 297] on span "count :" at bounding box center [637, 297] width 17 height 7
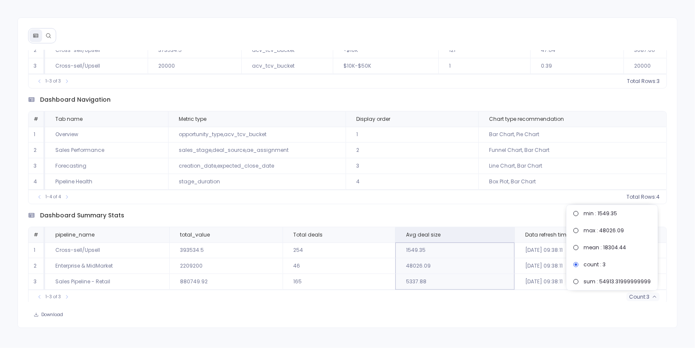
click at [304, 89] on div "dashboard summary stats # pipeline_name total_value Total deals Avg deal size D…" at bounding box center [347, 41] width 639 height 93
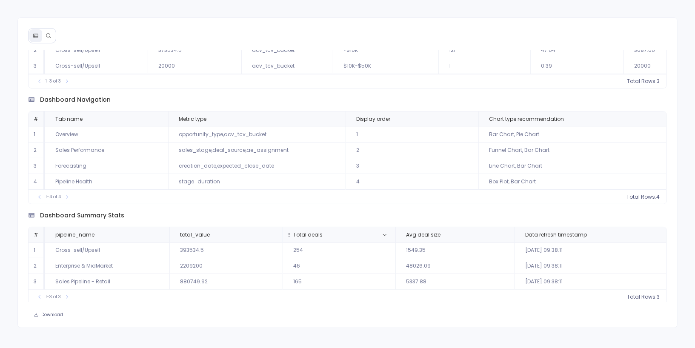
click at [310, 23] on span "Total deals" at bounding box center [277, 19] width 65 height 7
click at [644, 297] on span "count :" at bounding box center [637, 297] width 17 height 7
click at [433, 23] on span "Avg deal size" at bounding box center [385, 19] width 96 height 7
click at [641, 294] on span "count :" at bounding box center [637, 297] width 17 height 7
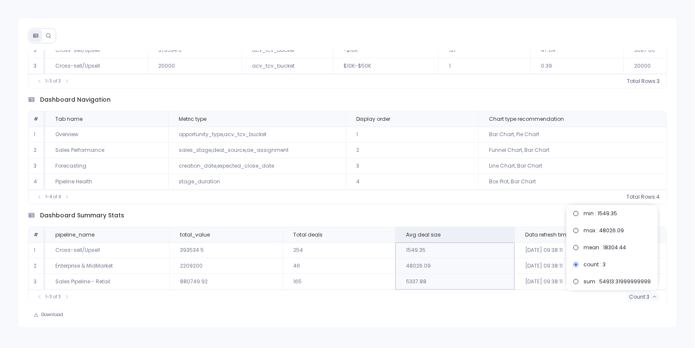
click at [505, 104] on div "dashboard summary stats" at bounding box center [347, 99] width 639 height 9
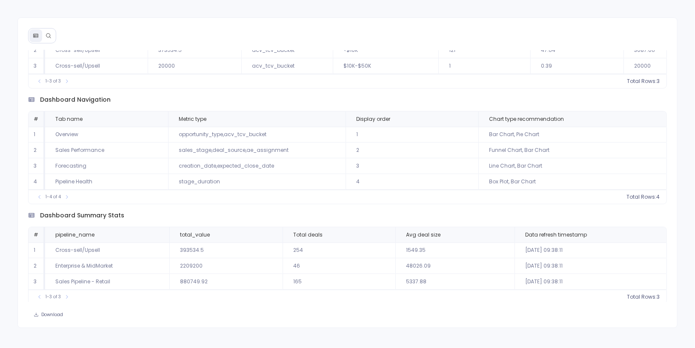
scroll to position [0, 0]
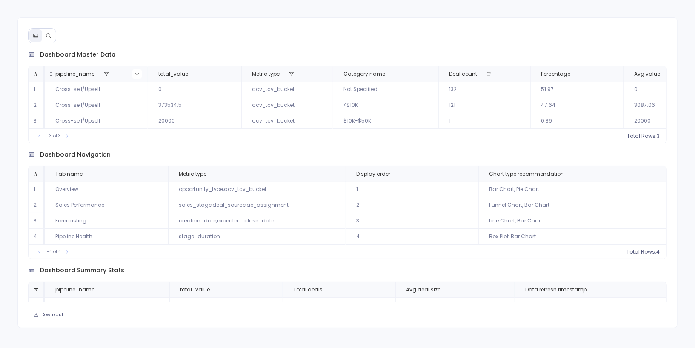
click at [136, 74] on icon at bounding box center [136, 74] width 3 height 2
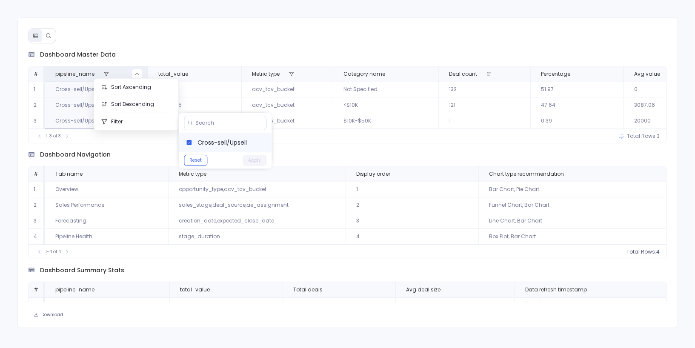
click at [211, 142] on span "Cross-sell/Upsell" at bounding box center [231, 142] width 67 height 9
click at [210, 120] on input at bounding box center [228, 123] width 67 height 7
type input "enterp"
click at [261, 159] on button "Apply" at bounding box center [255, 160] width 24 height 11
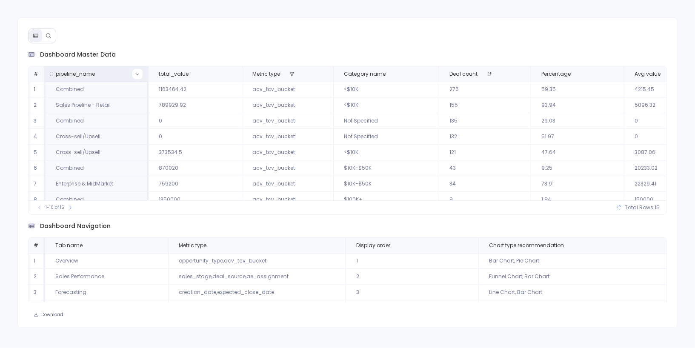
click at [138, 76] on button at bounding box center [137, 74] width 10 height 10
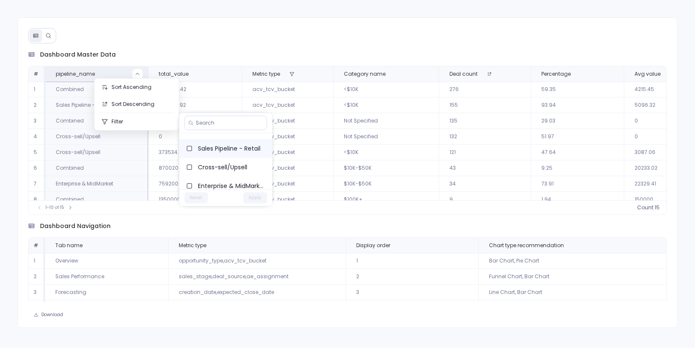
scroll to position [17, 0]
click at [227, 180] on span "Enterprise & MidMarket" at bounding box center [231, 182] width 67 height 9
click at [259, 197] on button "Apply" at bounding box center [256, 197] width 24 height 11
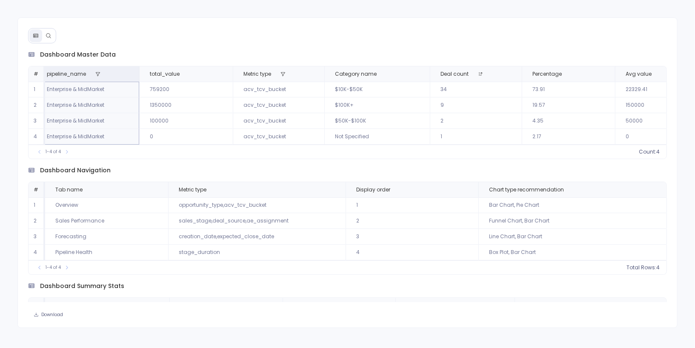
scroll to position [0, 18]
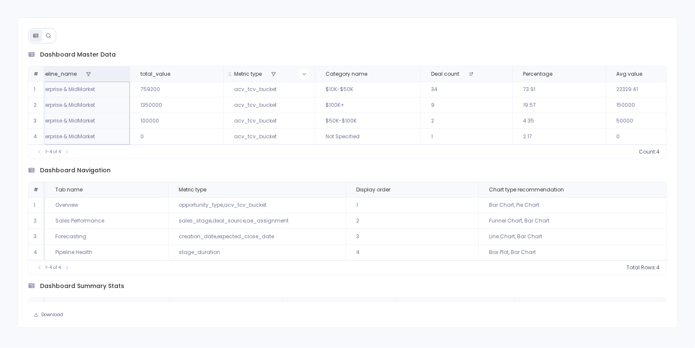
click at [306, 73] on button at bounding box center [304, 74] width 10 height 10
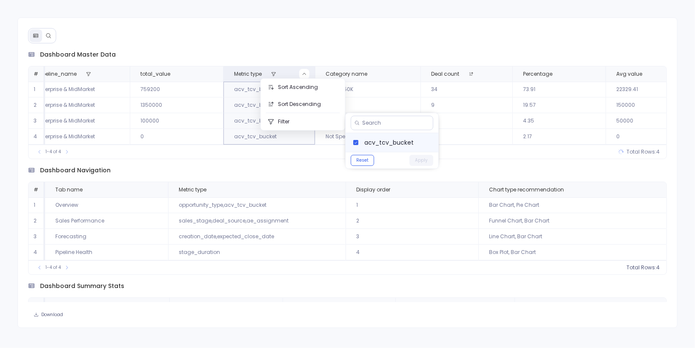
click at [378, 143] on span "acv_tcv_bucket" at bounding box center [398, 142] width 67 height 9
click at [426, 162] on button "Apply" at bounding box center [422, 160] width 24 height 11
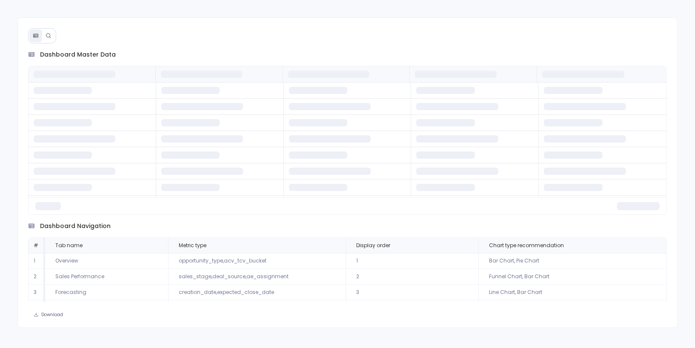
scroll to position [0, 0]
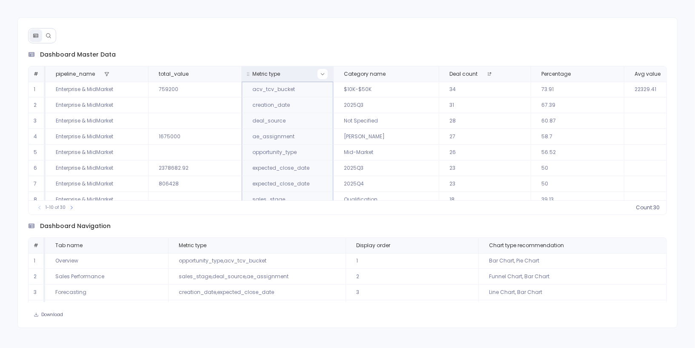
click at [321, 75] on icon at bounding box center [322, 74] width 5 height 5
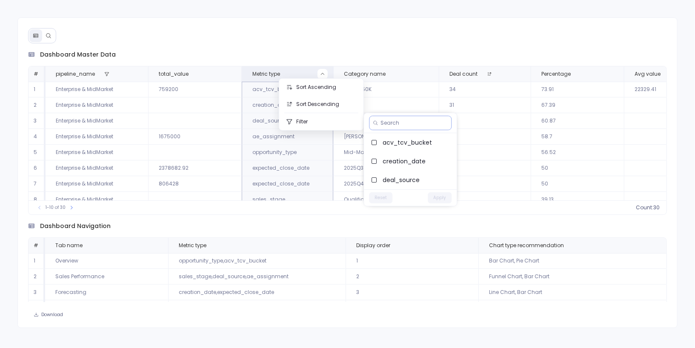
click at [394, 120] on input at bounding box center [414, 123] width 67 height 7
type input "ty"
click at [396, 138] on span "opportunity_type" at bounding box center [416, 142] width 67 height 9
click at [441, 161] on button "Apply" at bounding box center [440, 160] width 24 height 11
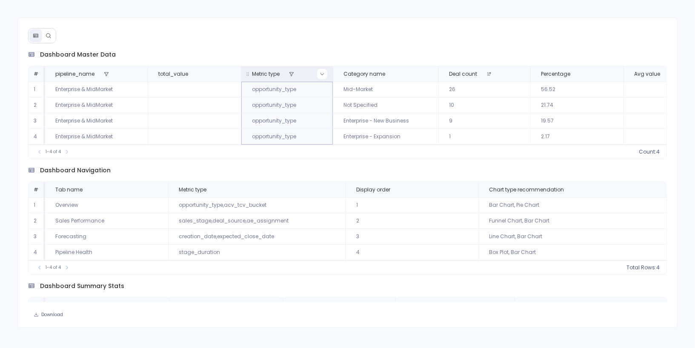
click at [320, 73] on icon at bounding box center [322, 74] width 5 height 5
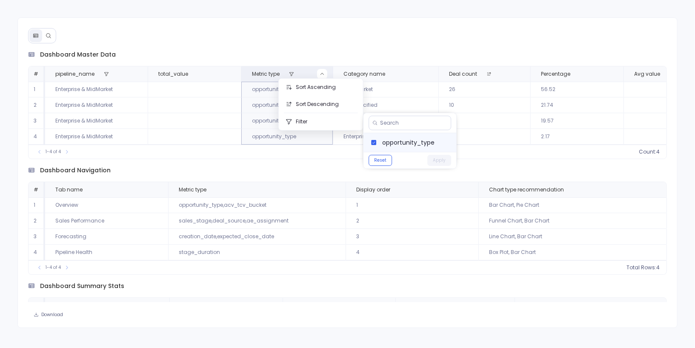
click at [391, 143] on span "opportunity_type" at bounding box center [415, 142] width 67 height 9
click at [402, 122] on input at bounding box center [413, 123] width 67 height 7
type input "sales"
click at [403, 154] on button "Clear Search" at bounding box center [391, 152] width 40 height 11
click at [443, 163] on button "Apply" at bounding box center [440, 160] width 24 height 11
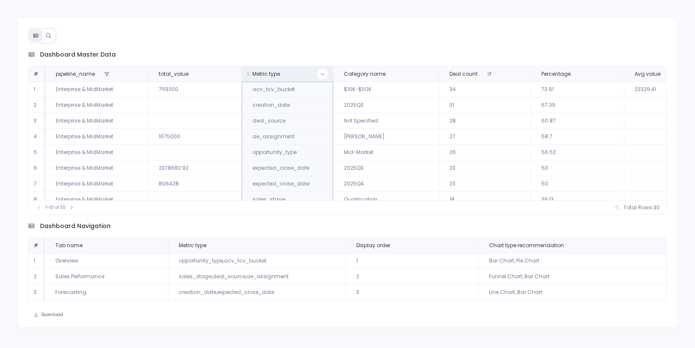
click at [318, 75] on button at bounding box center [323, 74] width 10 height 10
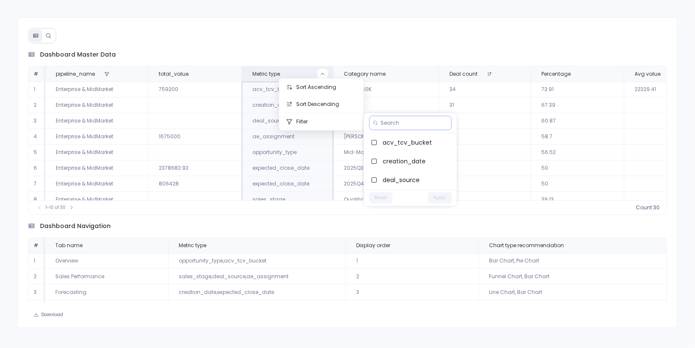
click at [392, 123] on input at bounding box center [414, 123] width 67 height 7
type input "sales"
click at [400, 145] on span "sales_stage" at bounding box center [416, 142] width 67 height 9
click at [439, 157] on button "Apply" at bounding box center [440, 160] width 24 height 11
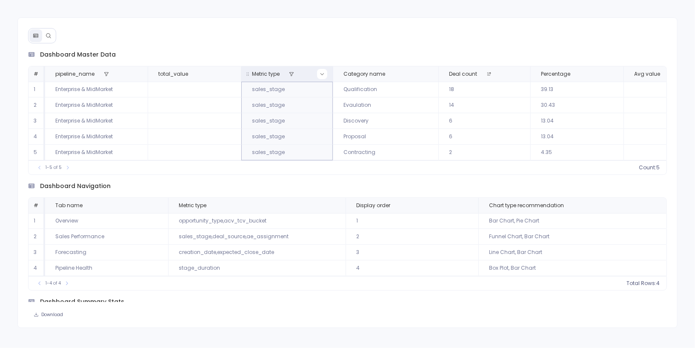
click at [317, 74] on button at bounding box center [322, 74] width 10 height 10
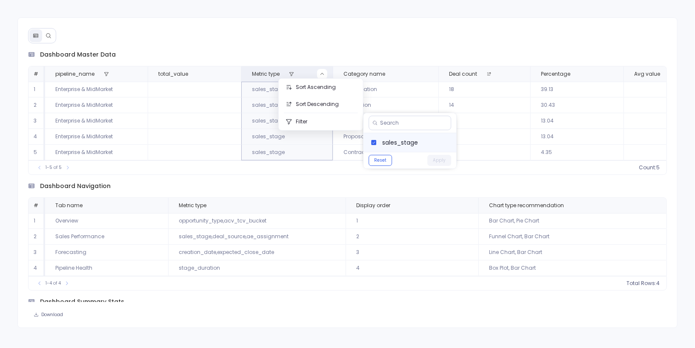
click at [393, 139] on span "sales_stage" at bounding box center [415, 142] width 67 height 9
click at [437, 158] on button "Apply" at bounding box center [440, 160] width 24 height 11
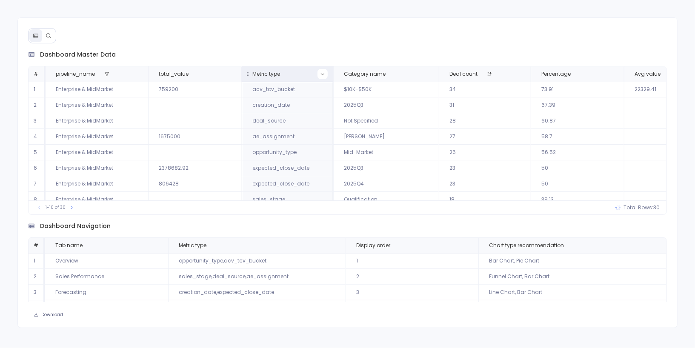
click at [322, 75] on icon at bounding box center [322, 74] width 5 height 5
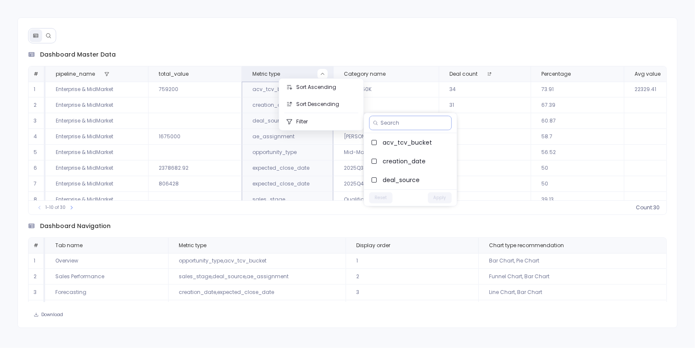
click at [395, 122] on input at bounding box center [414, 123] width 67 height 7
click at [405, 176] on span "deal_source" at bounding box center [416, 180] width 67 height 9
click at [436, 197] on button "Apply" at bounding box center [440, 197] width 24 height 11
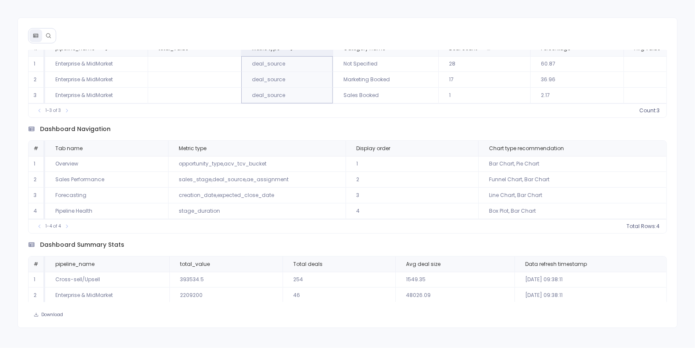
scroll to position [55, 0]
